Goal: Check status: Check status

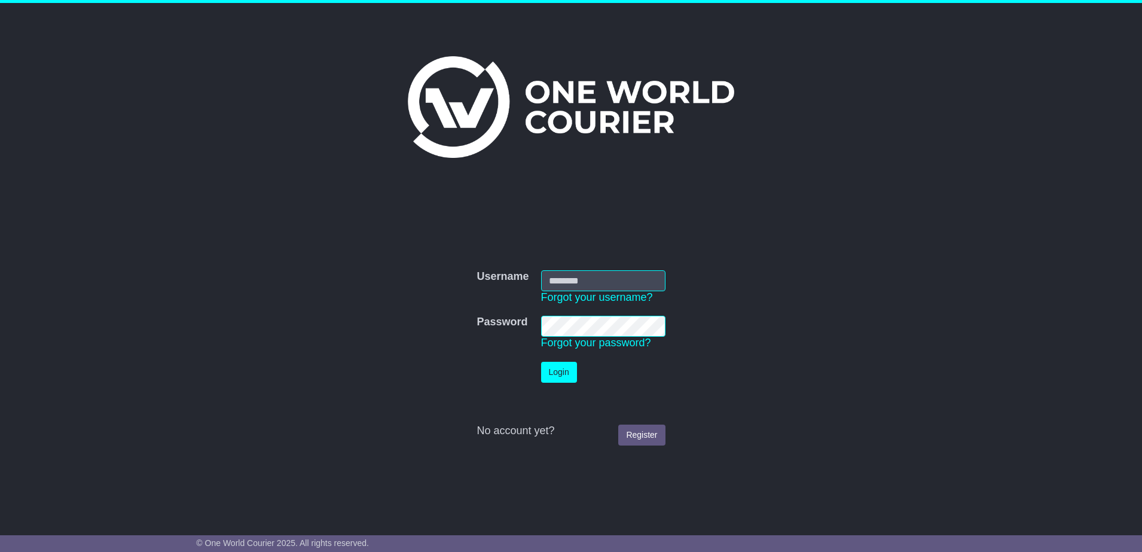
type input "**********"
click at [559, 370] on button "Login" at bounding box center [559, 372] width 36 height 21
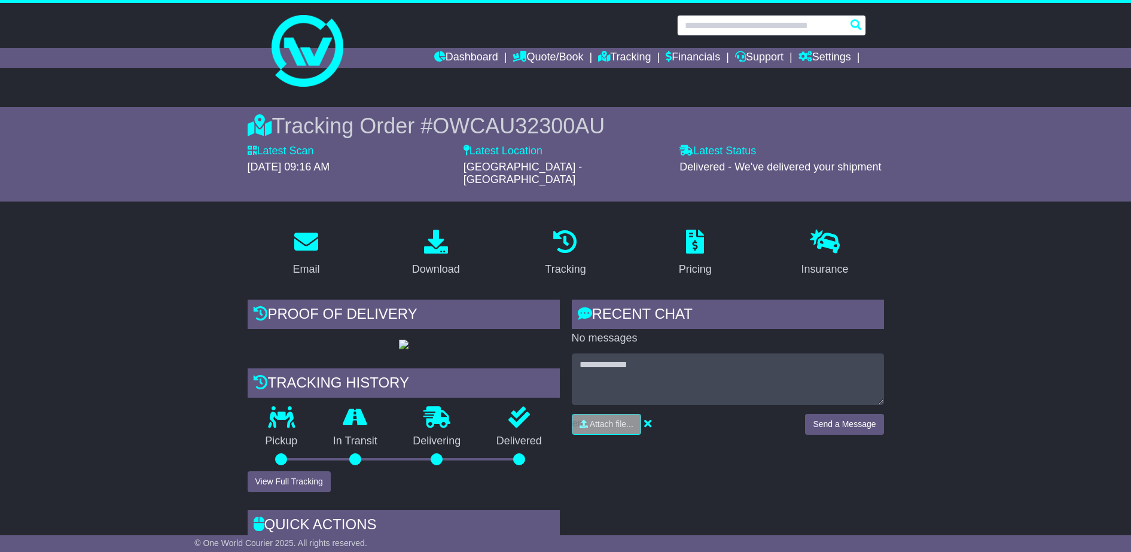
click at [708, 25] on input "text" at bounding box center [771, 25] width 189 height 21
paste input "**********"
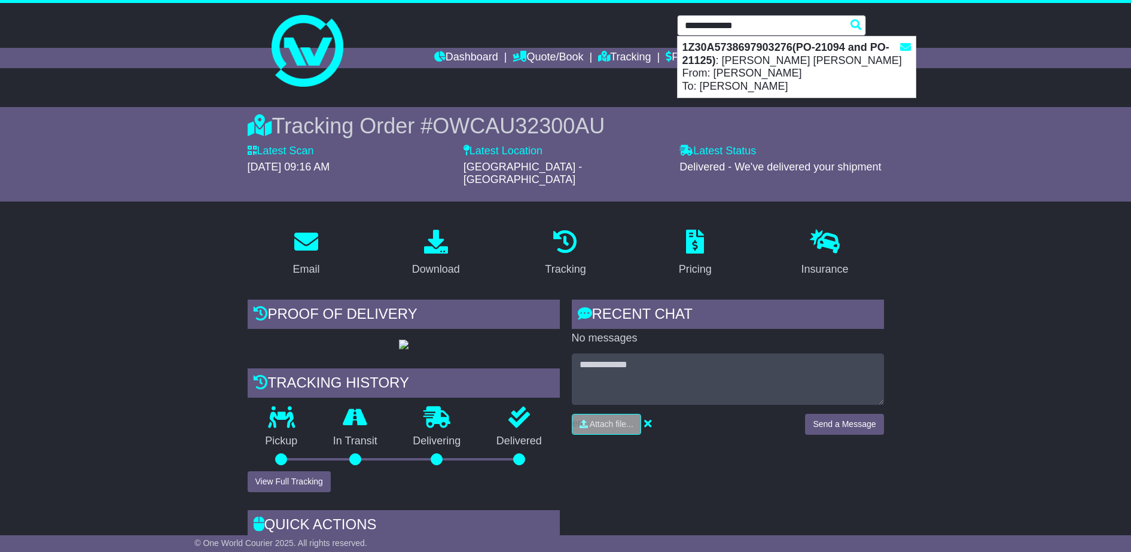
click at [727, 46] on strong "1Z30A5738697903276(PO-21094 and PO-21125)" at bounding box center [785, 53] width 207 height 25
type input "**********"
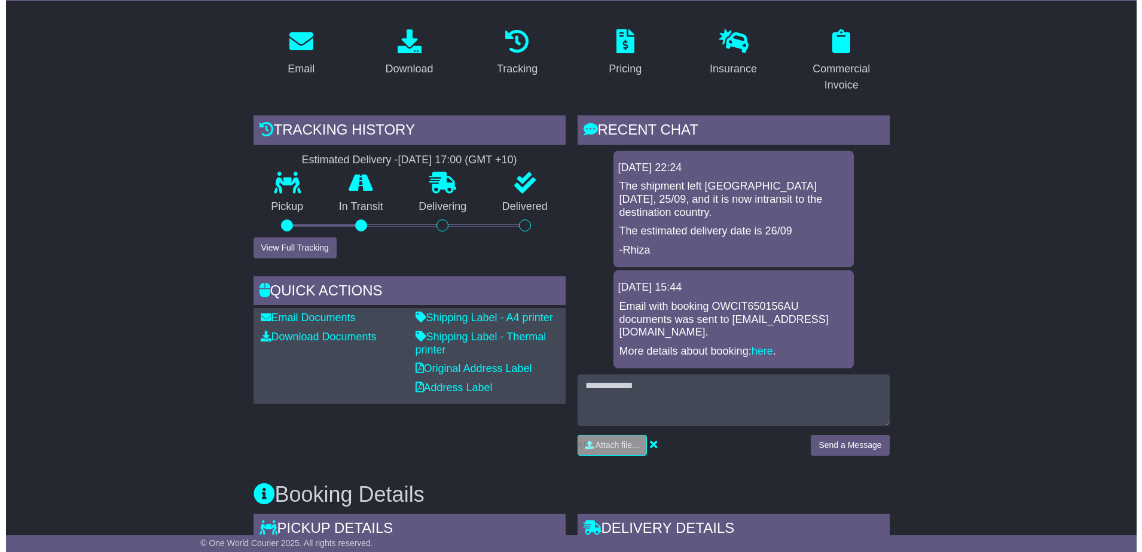
scroll to position [203, 0]
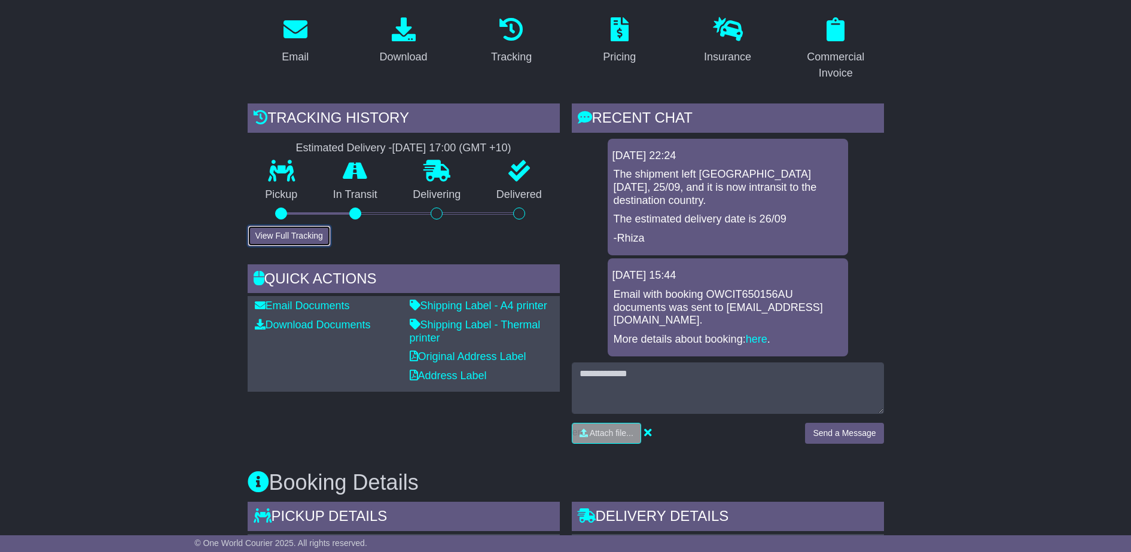
click at [295, 235] on button "View Full Tracking" at bounding box center [289, 235] width 83 height 21
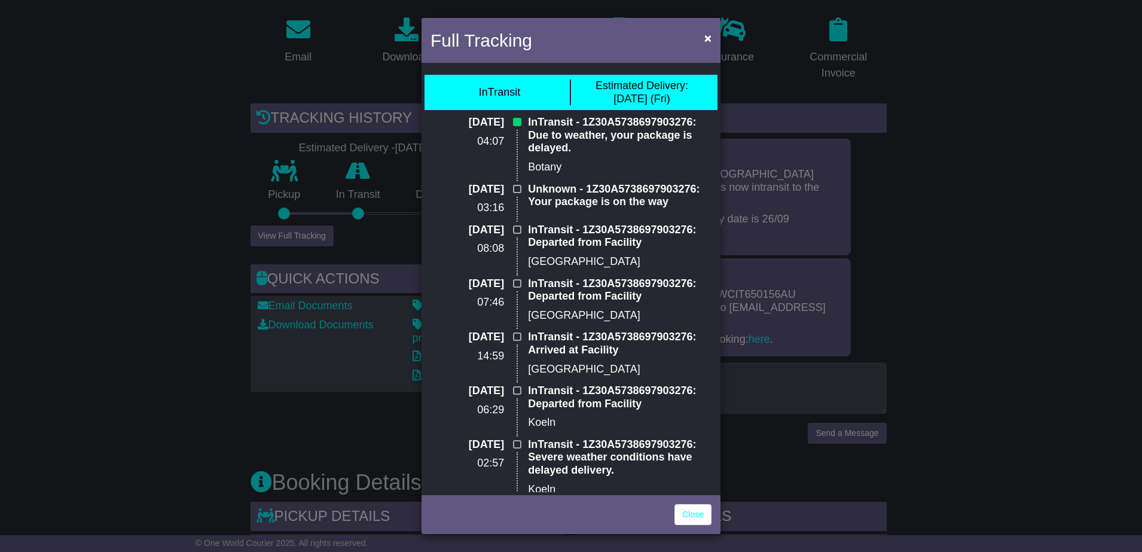
click at [164, 274] on div "Full Tracking × InTransit Estimated Delivery: [DATE] (Fri) [DATE] 04:07 InTrans…" at bounding box center [571, 276] width 1142 height 552
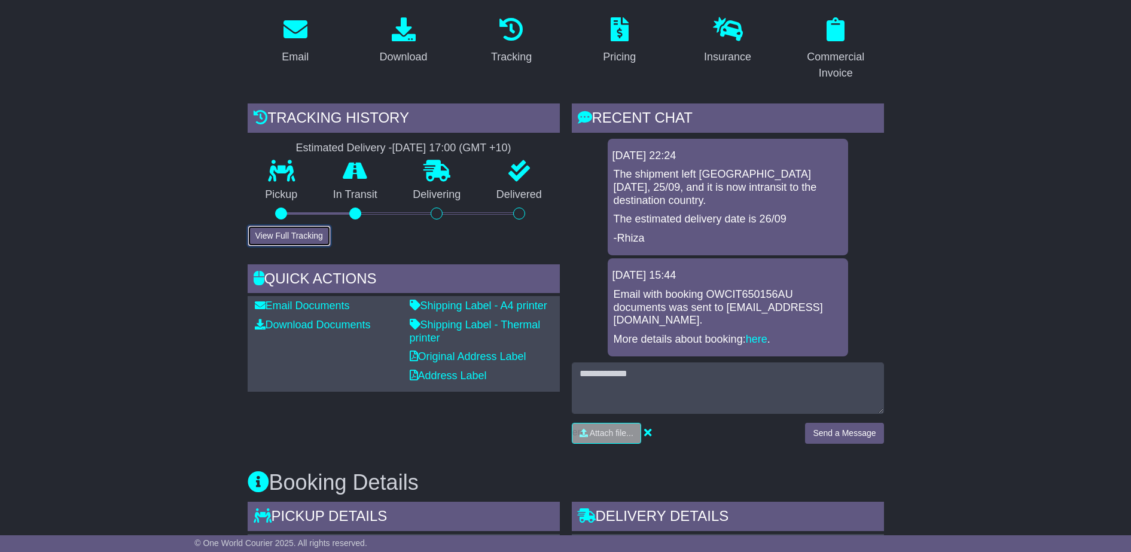
click at [305, 237] on button "View Full Tracking" at bounding box center [289, 235] width 83 height 21
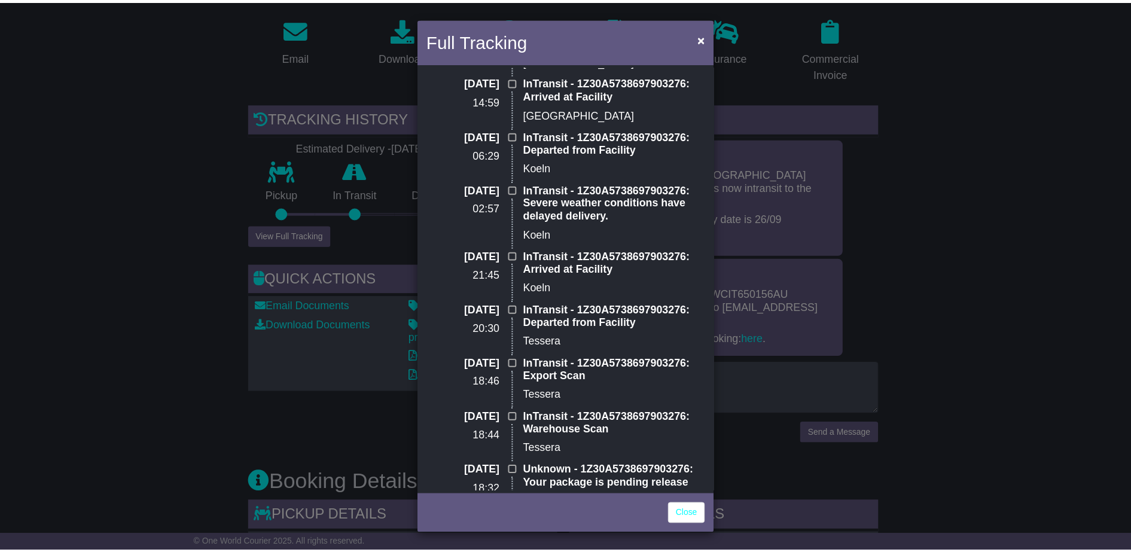
scroll to position [0, 0]
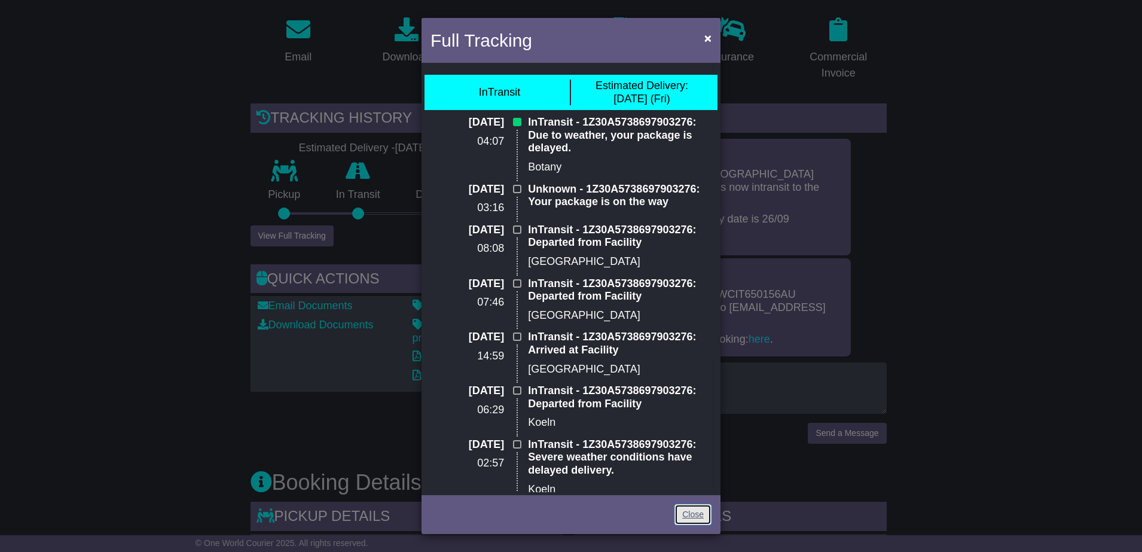
click at [694, 508] on link "Close" at bounding box center [693, 514] width 37 height 21
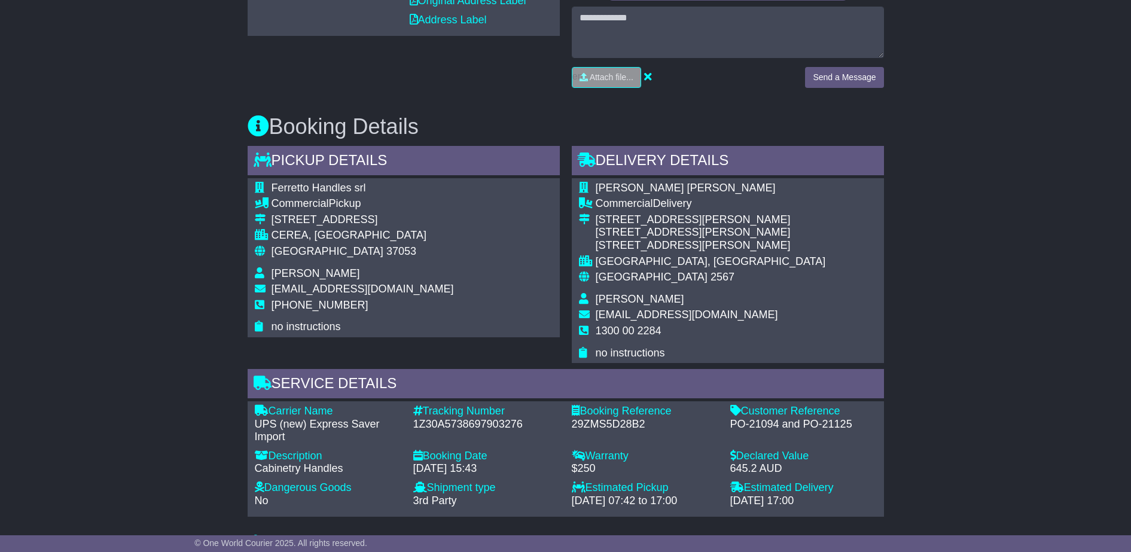
scroll to position [601, 0]
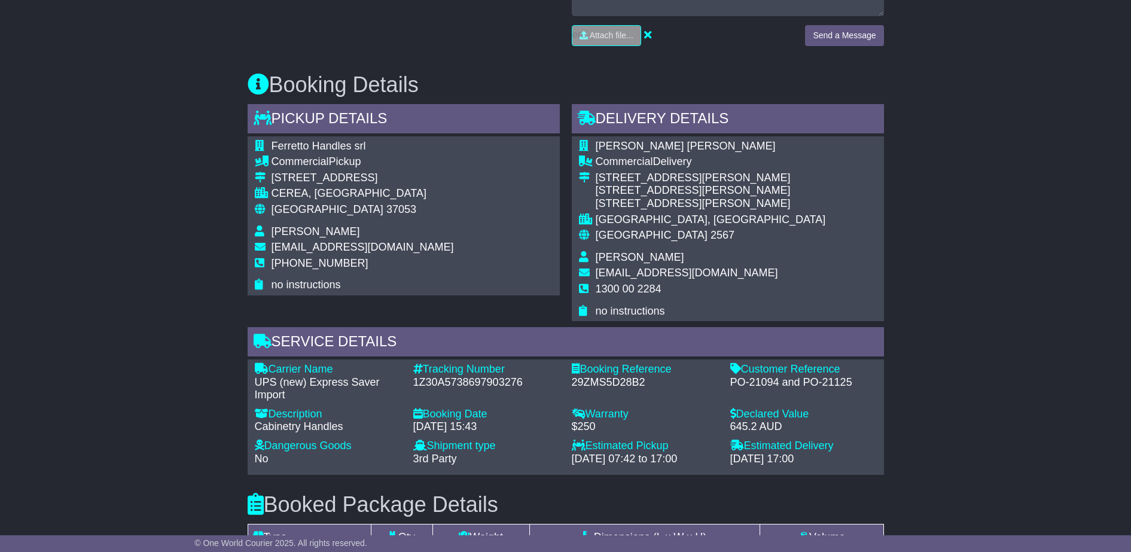
click at [531, 376] on div "1Z30A5738697903276" at bounding box center [486, 382] width 147 height 13
drag, startPoint x: 416, startPoint y: 369, endPoint x: 527, endPoint y: 368, distance: 110.7
click at [527, 376] on div "1Z30A5738697903276" at bounding box center [486, 382] width 147 height 13
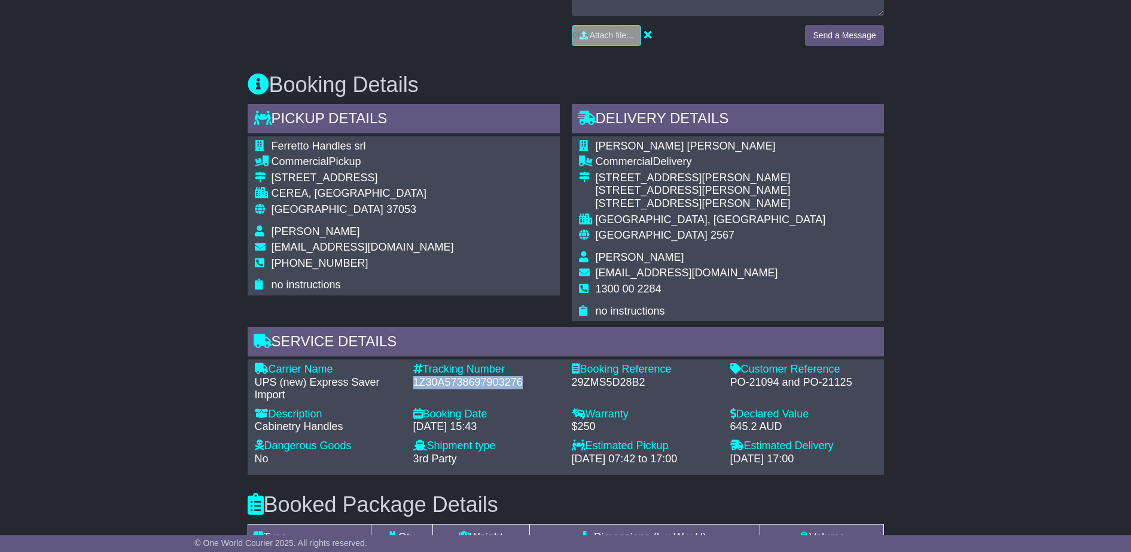
drag, startPoint x: 527, startPoint y: 368, endPoint x: 413, endPoint y: 370, distance: 113.7
click at [413, 376] on div "1Z30A5738697903276" at bounding box center [486, 382] width 147 height 13
copy div "1Z30A5738697903276"
